Goal: Task Accomplishment & Management: Use online tool/utility

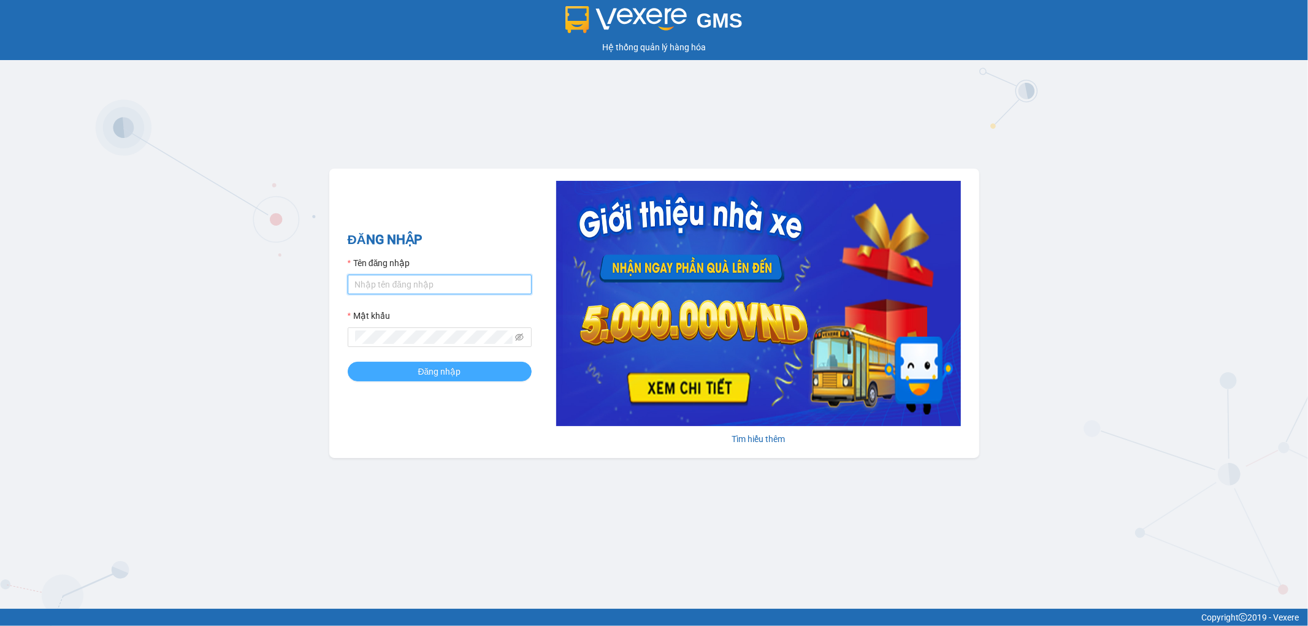
type input "nhi.dalatoi"
click at [395, 376] on button "Đăng nhập" at bounding box center [440, 372] width 184 height 20
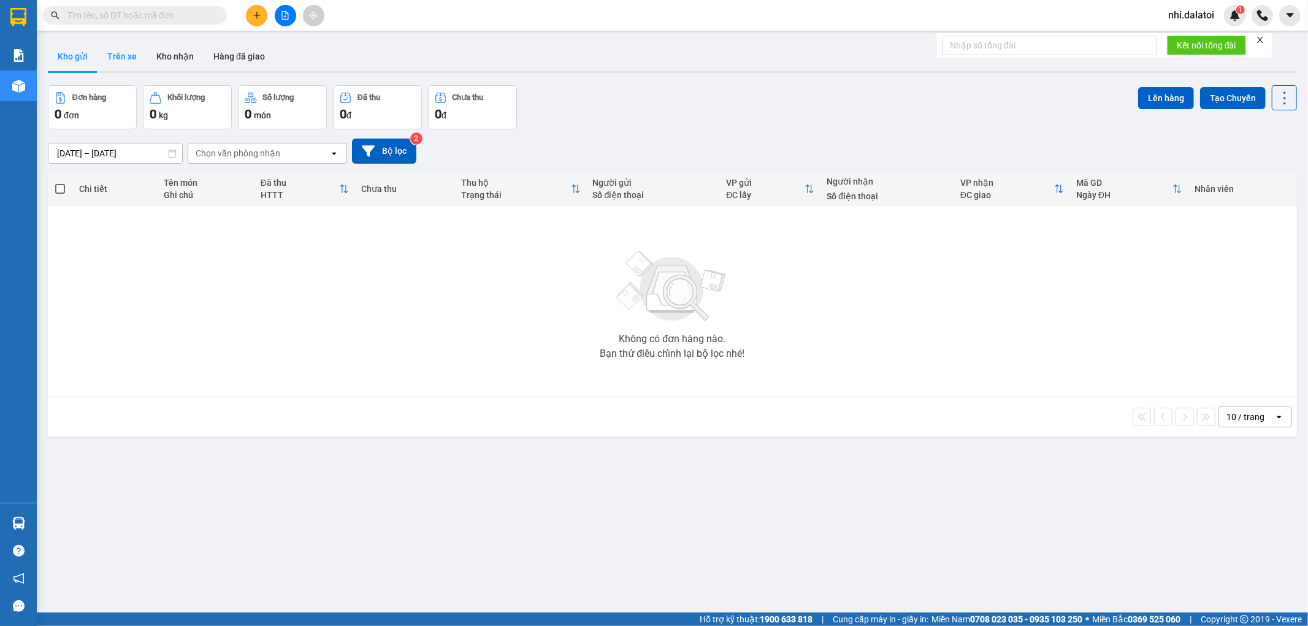
click at [126, 50] on button "Trên xe" at bounding box center [122, 56] width 49 height 29
